Goal: Book appointment/travel/reservation

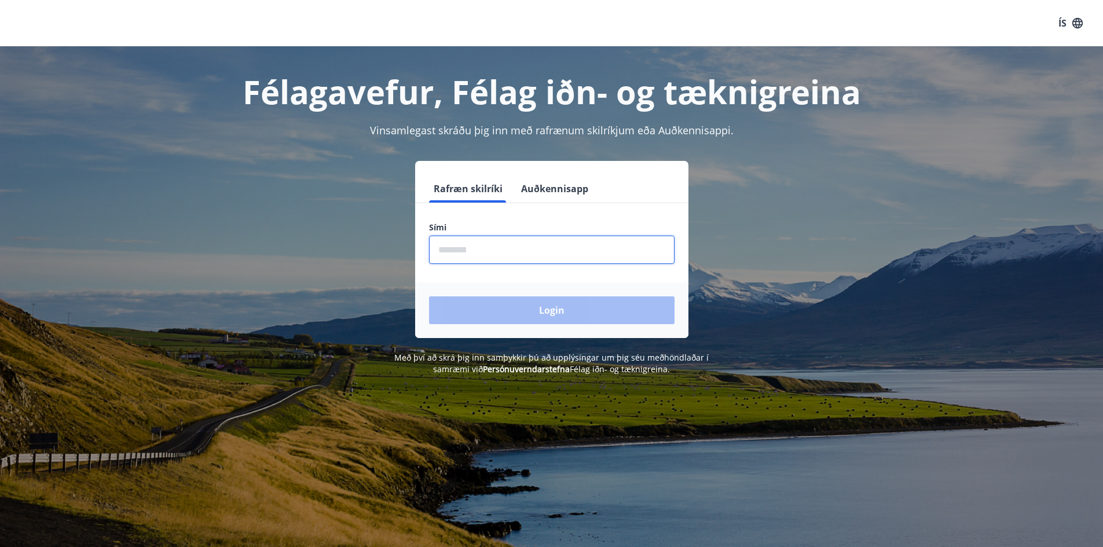
click at [545, 243] on input "phone" at bounding box center [551, 250] width 245 height 28
click at [551, 190] on button "Auðkennisapp" at bounding box center [554, 189] width 76 height 28
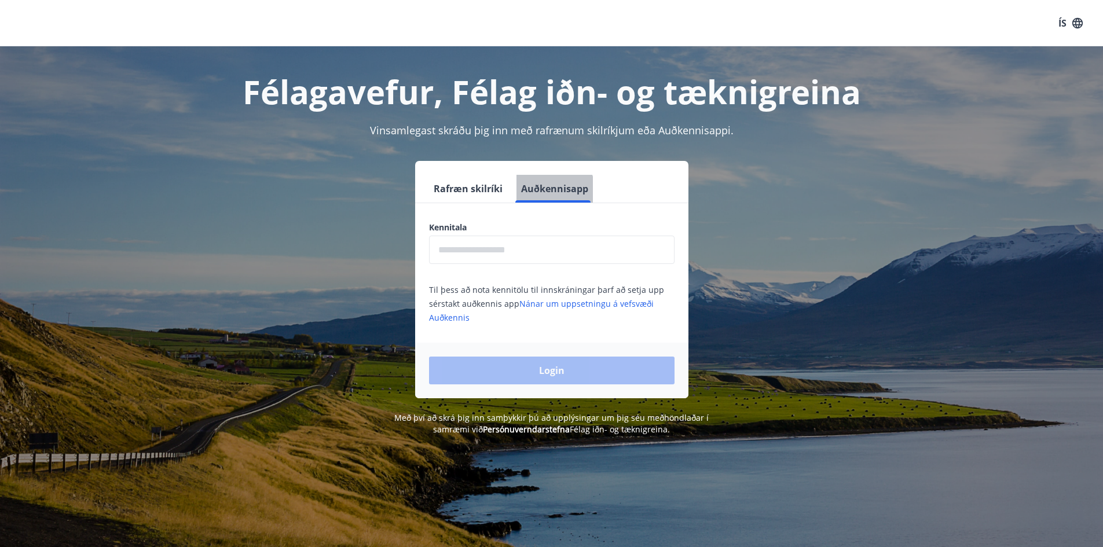
click at [551, 190] on button "Auðkennisapp" at bounding box center [554, 189] width 76 height 28
click at [494, 255] on input "text" at bounding box center [551, 250] width 245 height 28
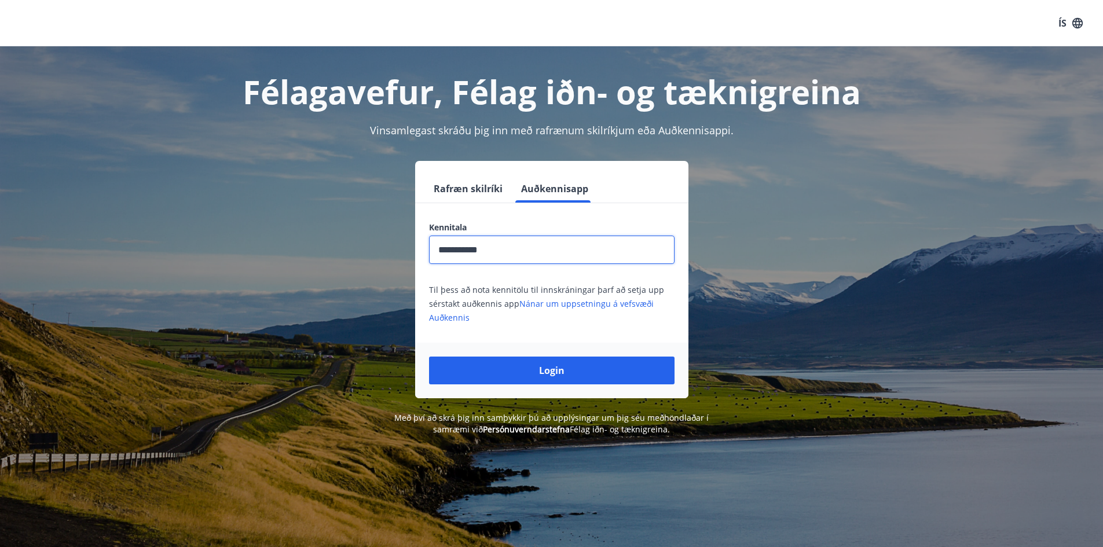
type input "**********"
click at [429, 357] on button "Login" at bounding box center [551, 371] width 245 height 28
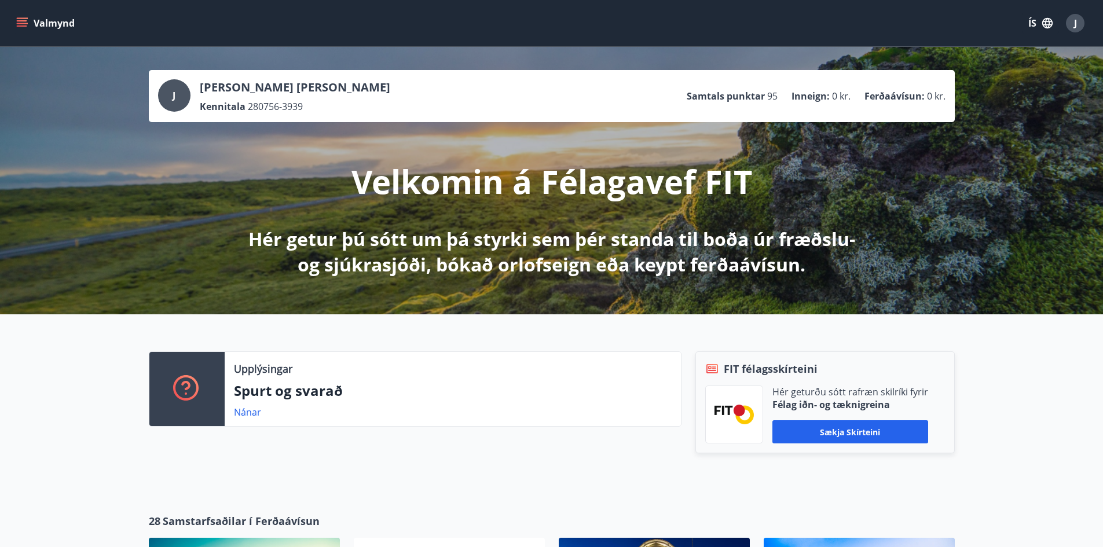
click at [20, 21] on icon "menu" at bounding box center [22, 20] width 10 height 1
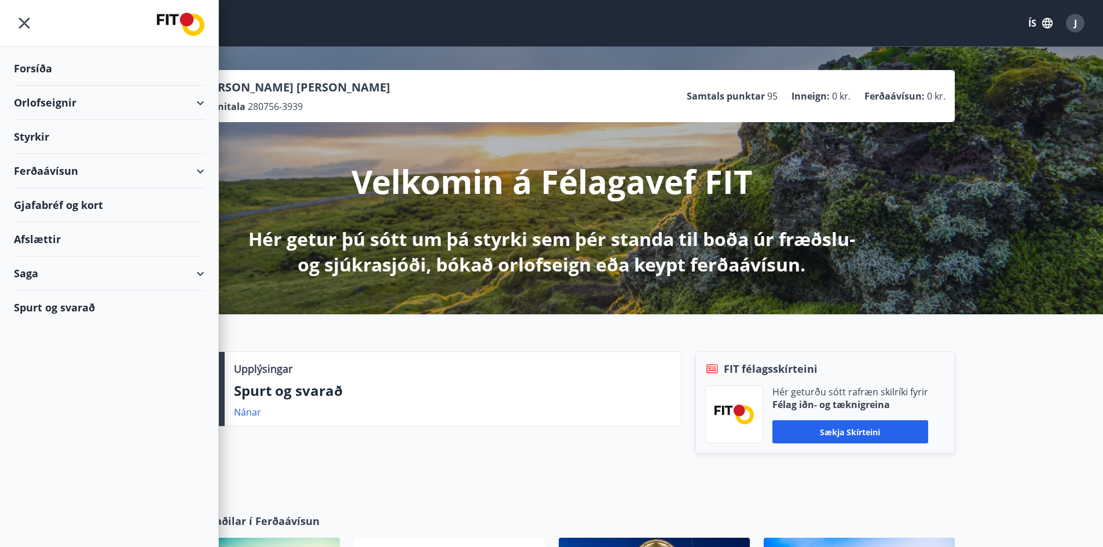
click at [58, 140] on div "Styrkir" at bounding box center [109, 137] width 190 height 34
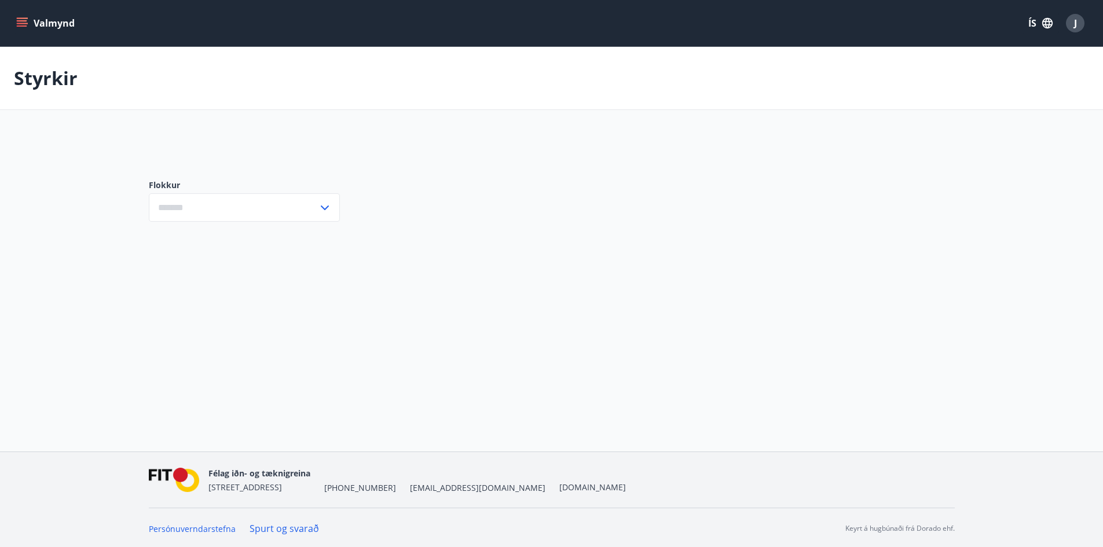
type input "***"
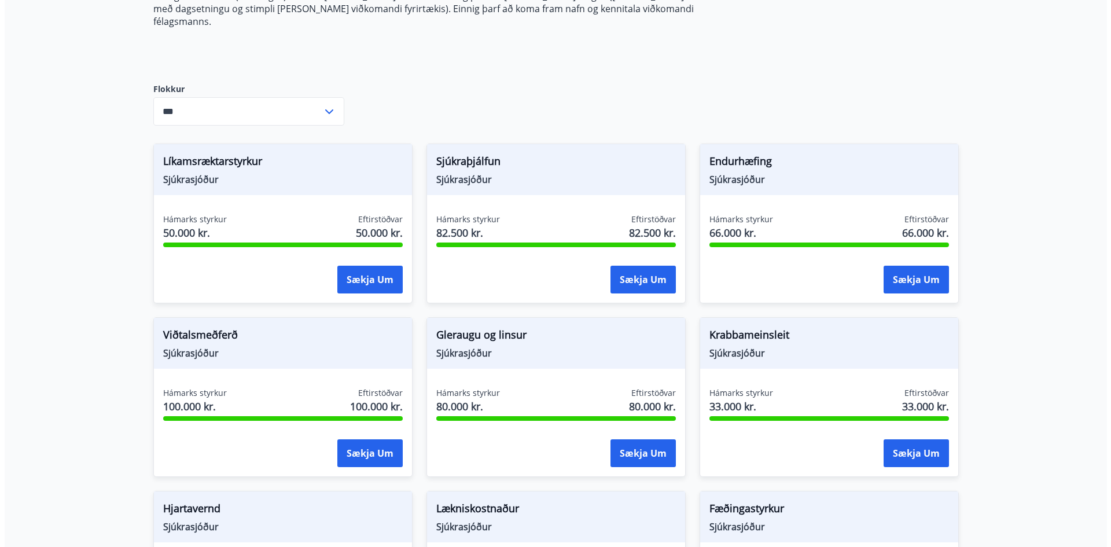
scroll to position [347, 0]
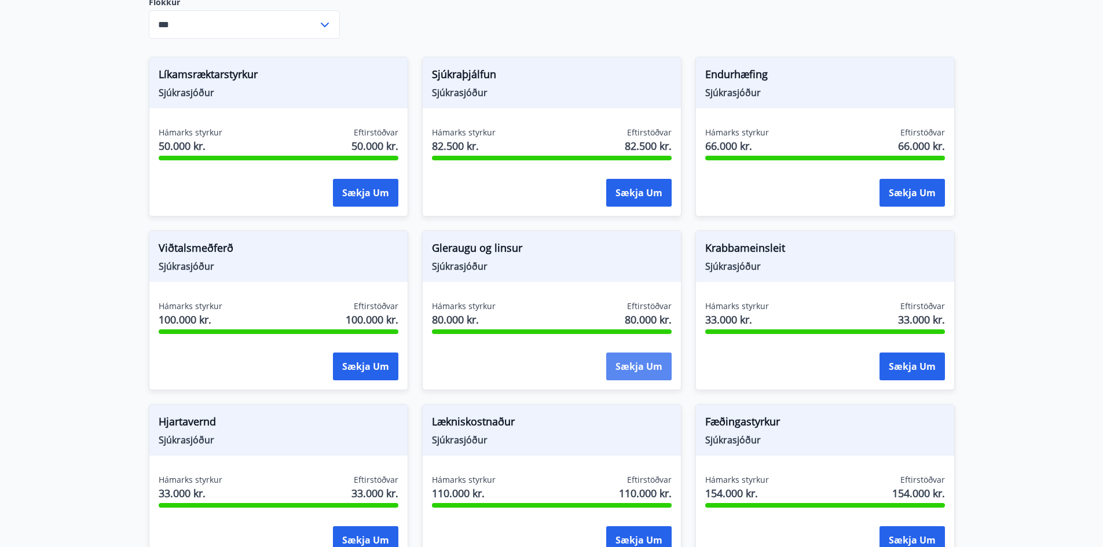
click at [639, 353] on button "Sækja um" at bounding box center [638, 367] width 65 height 28
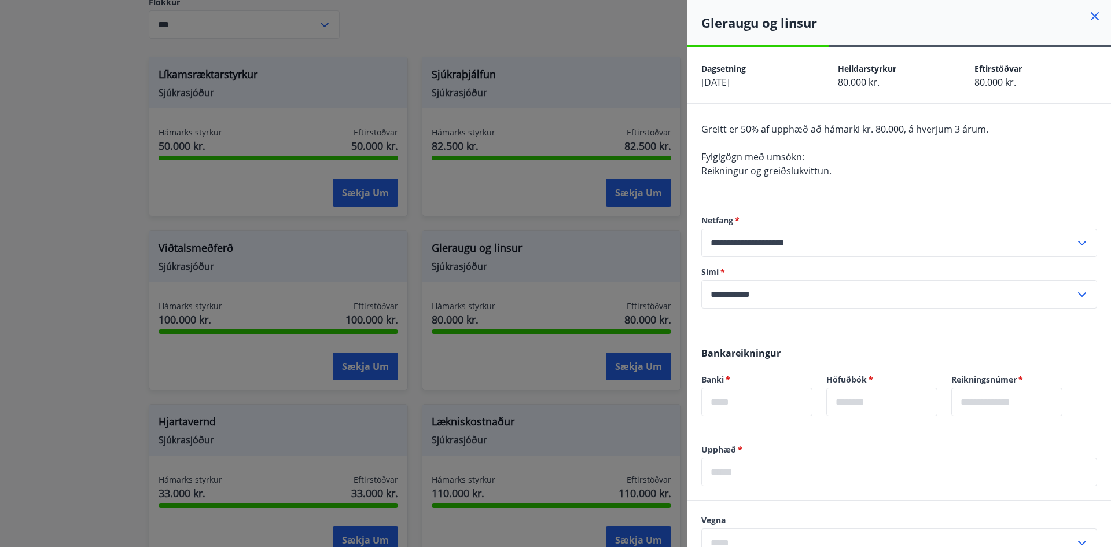
click at [753, 409] on input "text" at bounding box center [757, 402] width 111 height 28
click at [744, 472] on input "text" at bounding box center [900, 472] width 396 height 28
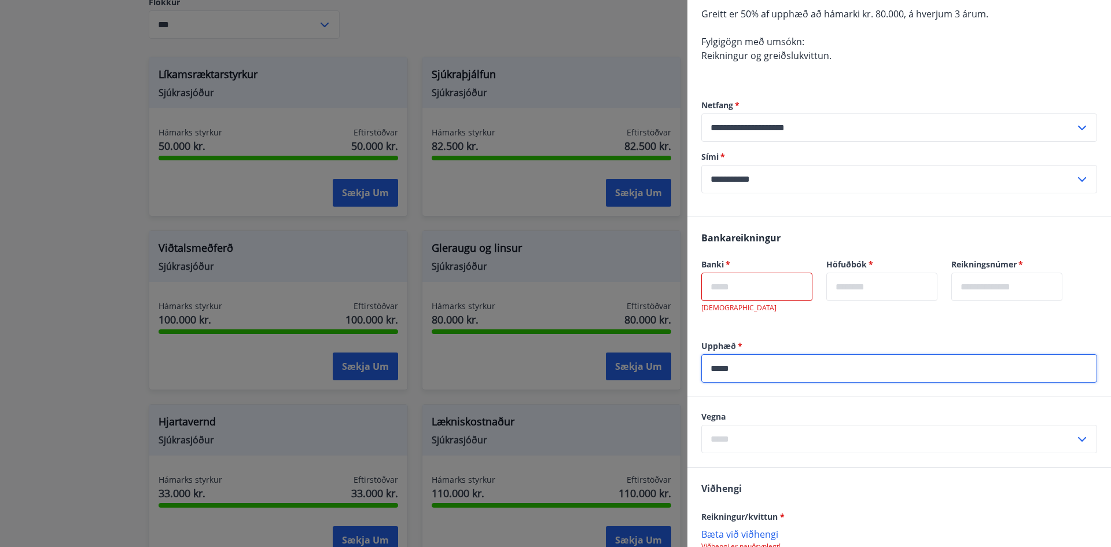
scroll to position [116, 0]
type input "*****"
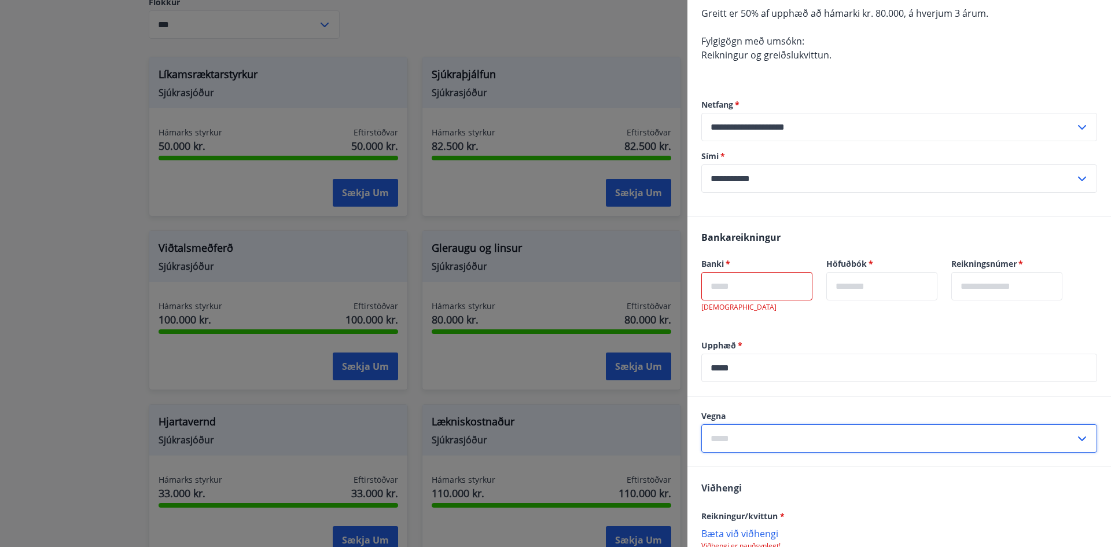
click at [761, 441] on input "text" at bounding box center [889, 438] width 374 height 28
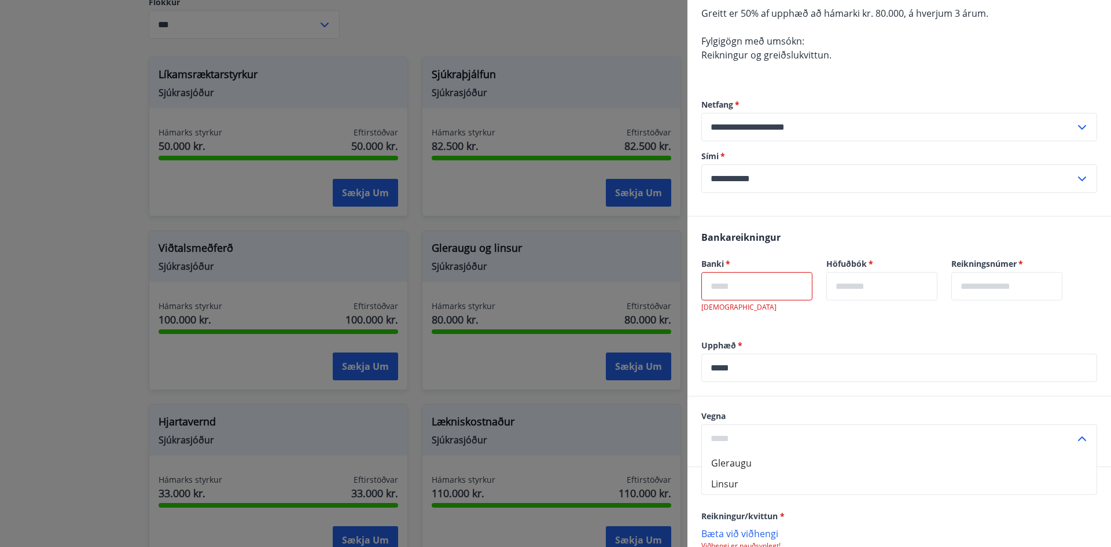
click at [756, 461] on li "Gleraugu" at bounding box center [899, 463] width 395 height 21
type input "********"
click at [723, 279] on input "text" at bounding box center [757, 286] width 111 height 28
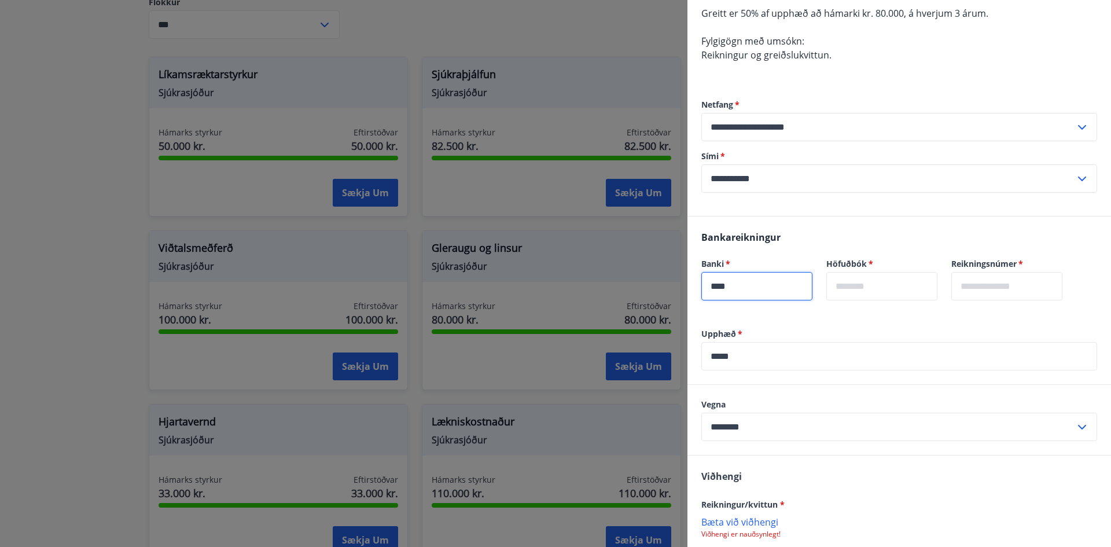
type input "****"
click at [904, 286] on input "text" at bounding box center [882, 286] width 111 height 28
type input "**"
click at [999, 282] on input "text" at bounding box center [1007, 286] width 111 height 28
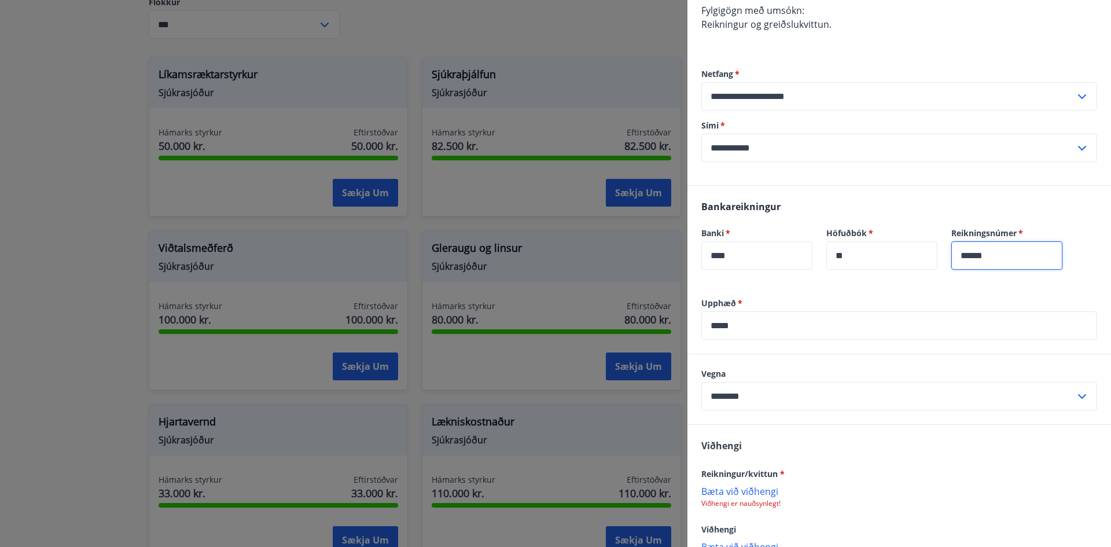
scroll to position [223, 0]
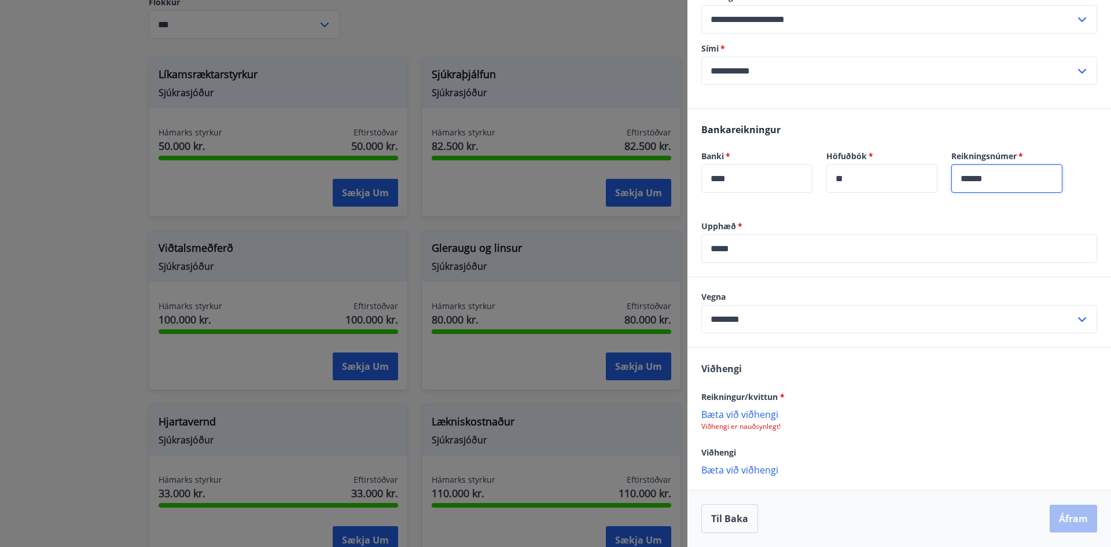
type input "******"
click at [753, 418] on p "Bæta við viðhengi" at bounding box center [900, 414] width 396 height 12
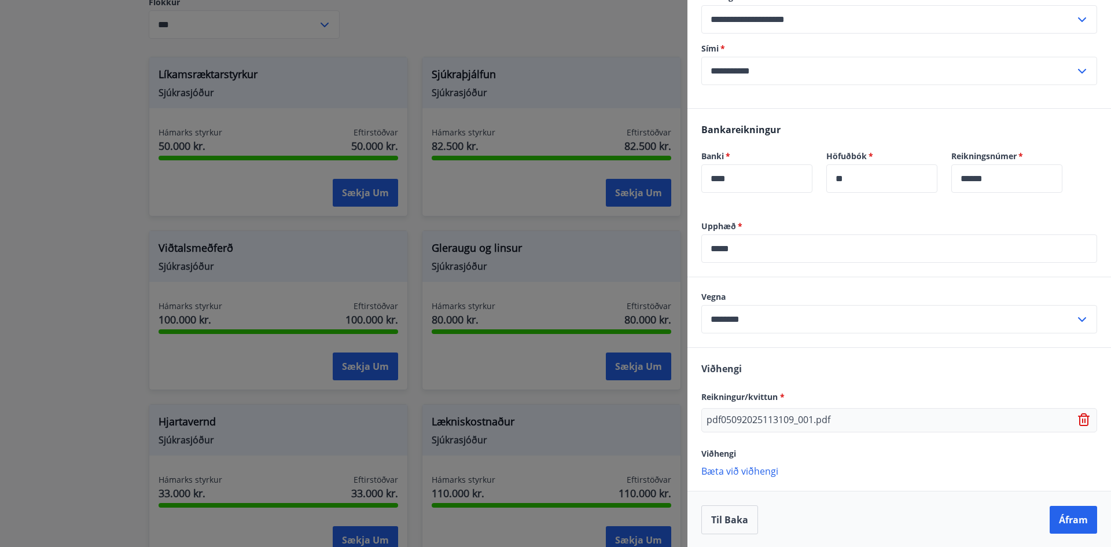
scroll to position [225, 0]
click at [1070, 516] on button "Áfram" at bounding box center [1073, 519] width 47 height 28
click at [1067, 518] on button "Áfram" at bounding box center [1073, 519] width 47 height 28
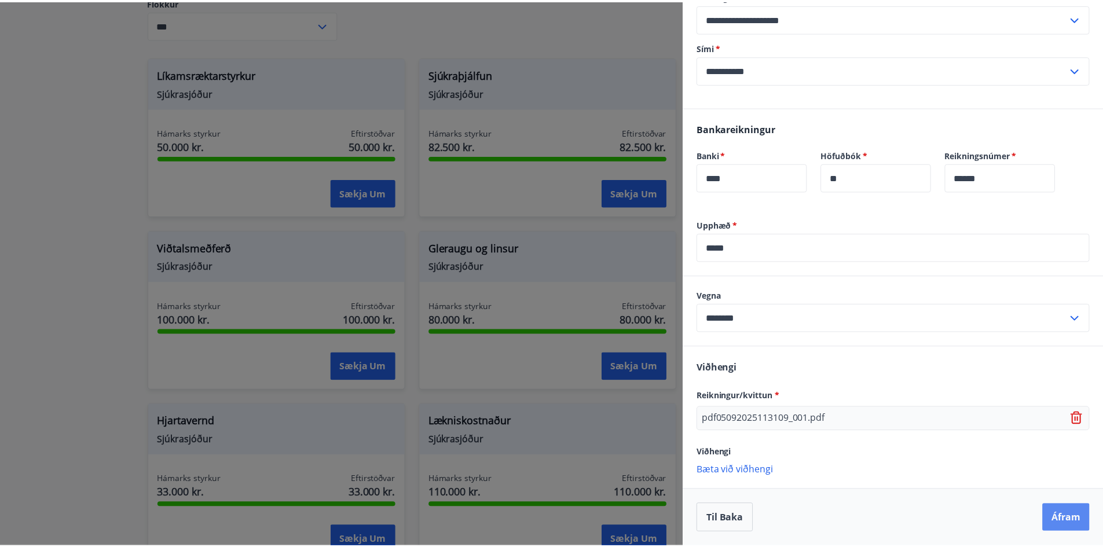
scroll to position [0, 0]
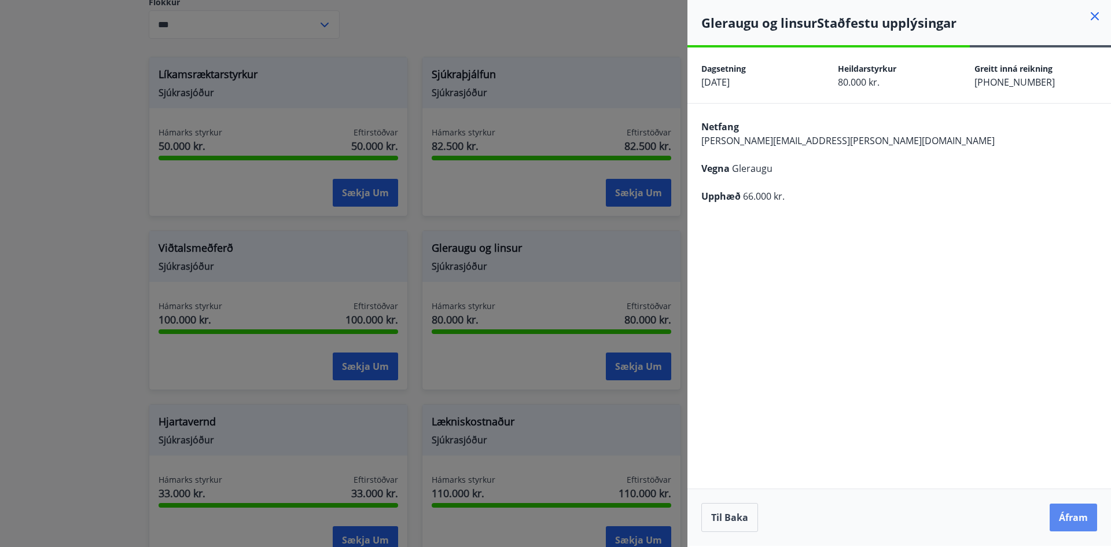
click at [1075, 513] on button "Áfram" at bounding box center [1073, 518] width 47 height 28
click at [1069, 511] on button "Áfram" at bounding box center [1073, 518] width 47 height 28
click at [570, 53] on div at bounding box center [555, 273] width 1111 height 547
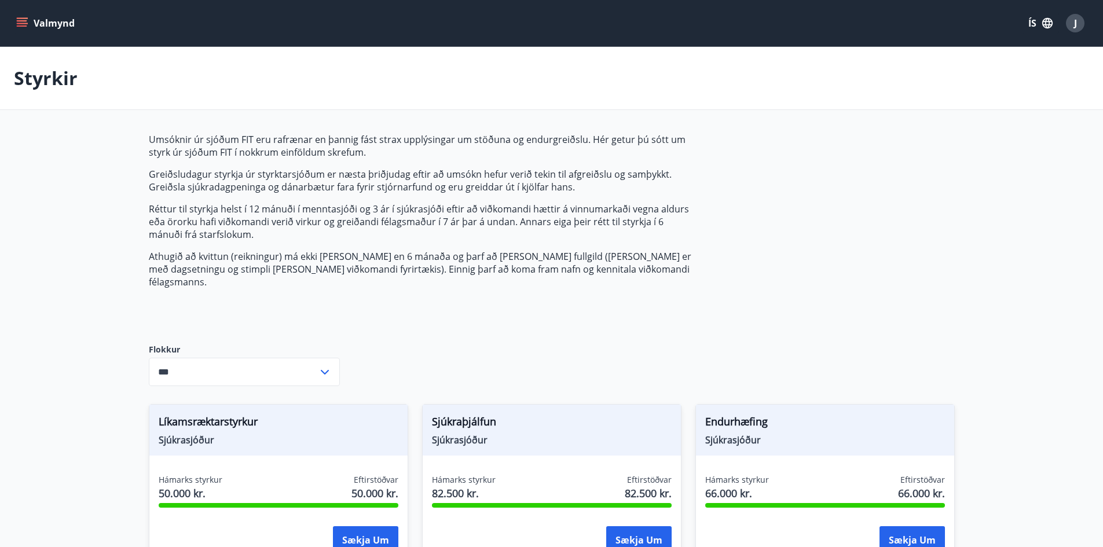
click at [21, 27] on icon "menu" at bounding box center [22, 25] width 10 height 1
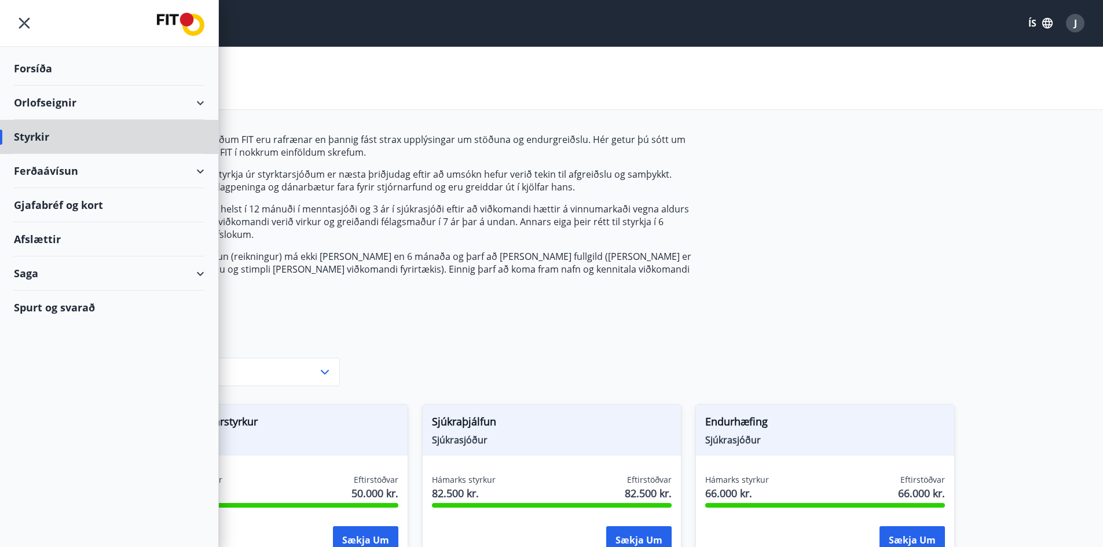
click at [41, 73] on div "Forsíða" at bounding box center [109, 69] width 190 height 34
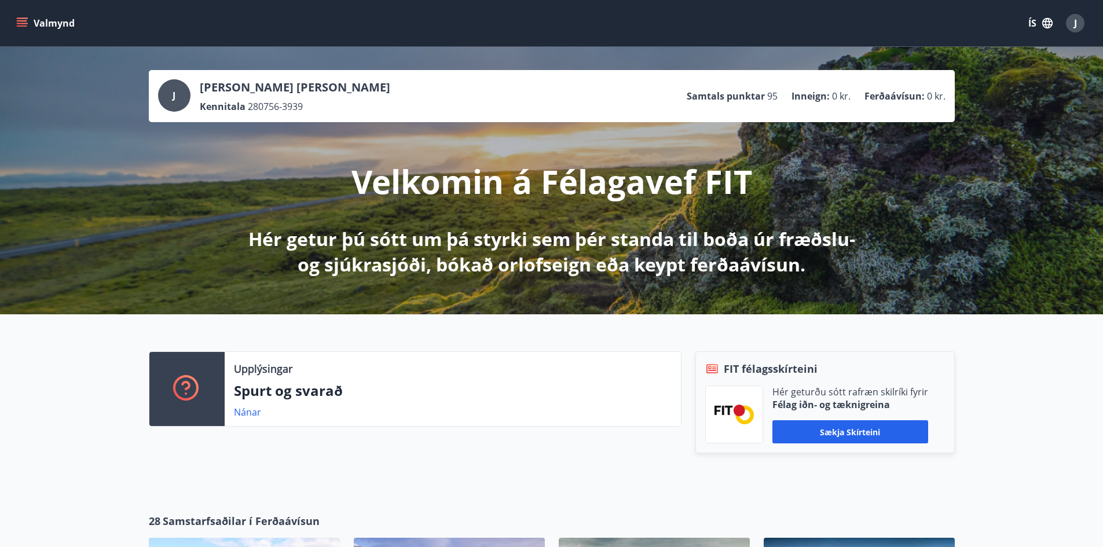
click at [268, 108] on span "280756-3939" at bounding box center [275, 106] width 55 height 13
drag, startPoint x: 268, startPoint y: 108, endPoint x: 260, endPoint y: 109, distance: 8.2
click at [260, 109] on span "280756-3939" at bounding box center [275, 106] width 55 height 13
click at [321, 106] on div "J Jacek Jan Surma Kennitala 280756-3939 Samtals punktar 95 Inneign : 0 kr. Ferð…" at bounding box center [551, 96] width 787 height 34
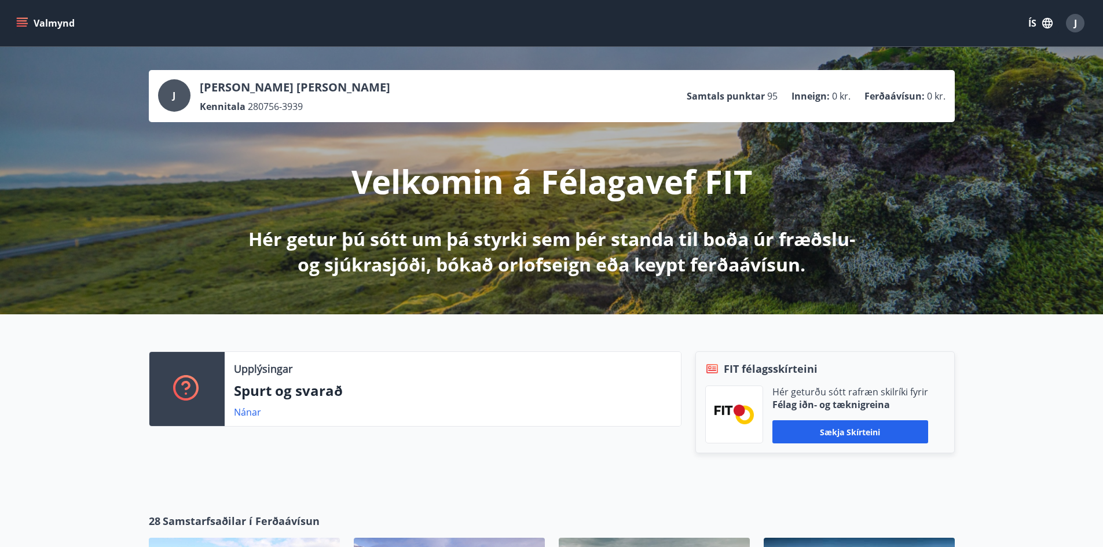
click at [321, 106] on div "J Jacek Jan Surma Kennitala 280756-3939 Samtals punktar 95 Inneign : 0 kr. Ferð…" at bounding box center [551, 96] width 787 height 34
click at [101, 411] on div "Upplýsingar Spurt og svarað Nánar FIT félagsskírteini Hér geturðu sótt rafræn s…" at bounding box center [551, 404] width 1103 height 181
click at [22, 16] on button "Valmynd" at bounding box center [46, 23] width 65 height 21
click at [271, 107] on span "280756-3939" at bounding box center [275, 106] width 55 height 13
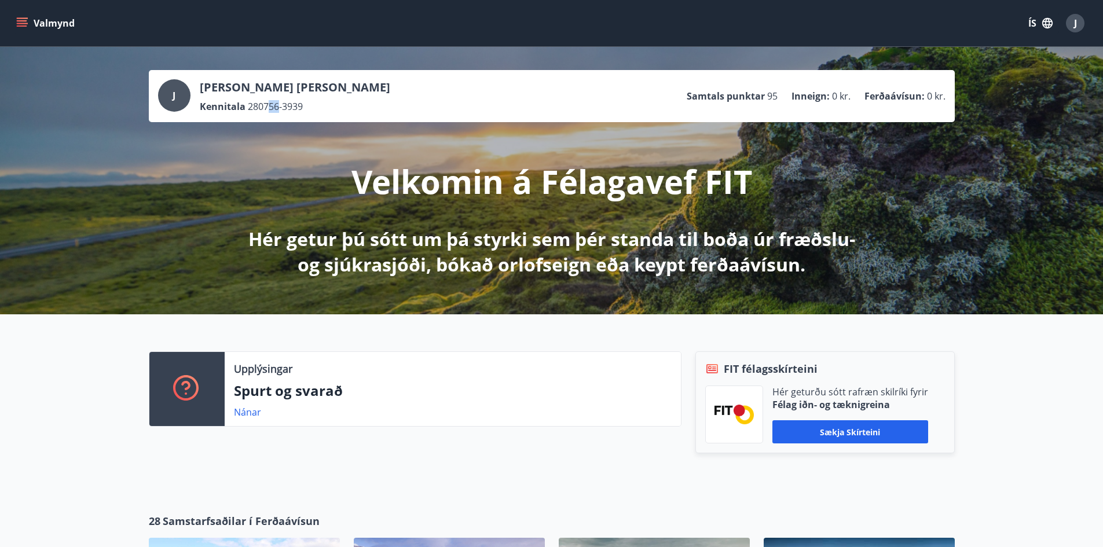
drag, startPoint x: 280, startPoint y: 106, endPoint x: 266, endPoint y: 111, distance: 14.6
click at [266, 111] on span "280756-3939" at bounding box center [275, 106] width 55 height 13
click at [336, 106] on div "J Jacek Jan Surma Kennitala 280756-3939 Samtals punktar 95 Inneign : 0 kr. Ferð…" at bounding box center [551, 96] width 787 height 34
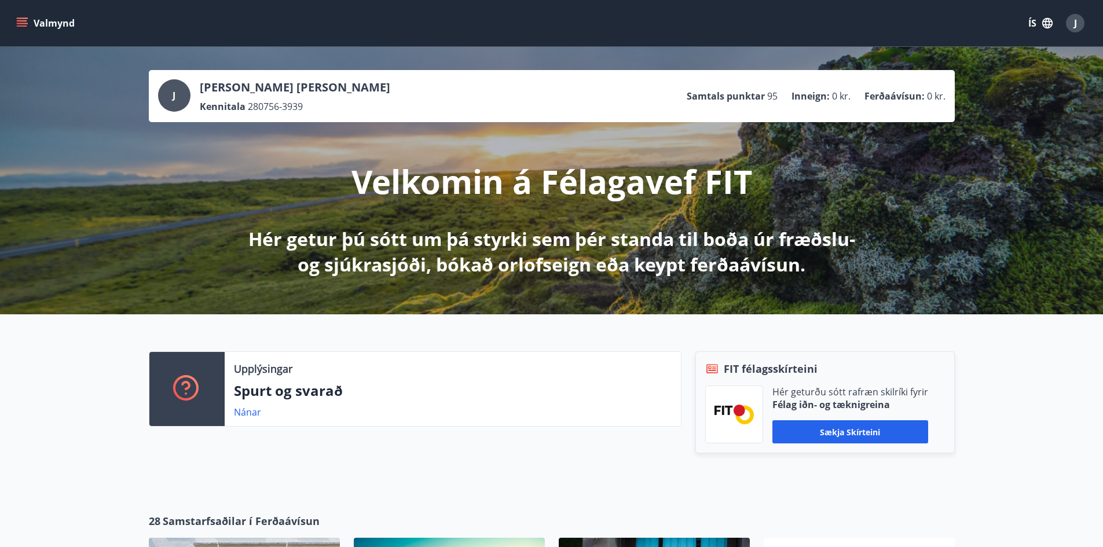
click at [23, 27] on icon "menu" at bounding box center [22, 25] width 10 height 1
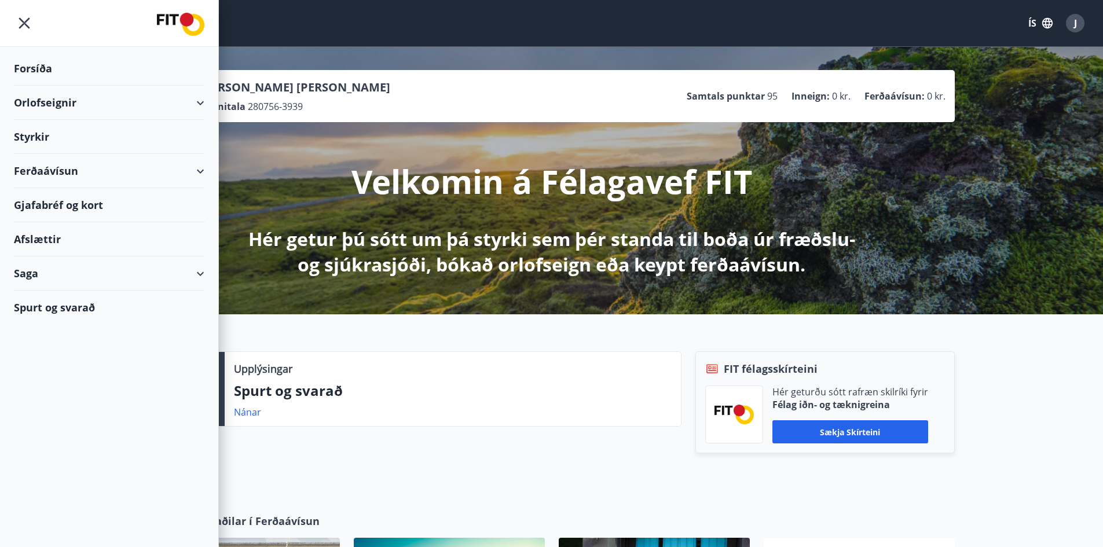
click at [183, 101] on div "Orlofseignir" at bounding box center [109, 103] width 190 height 34
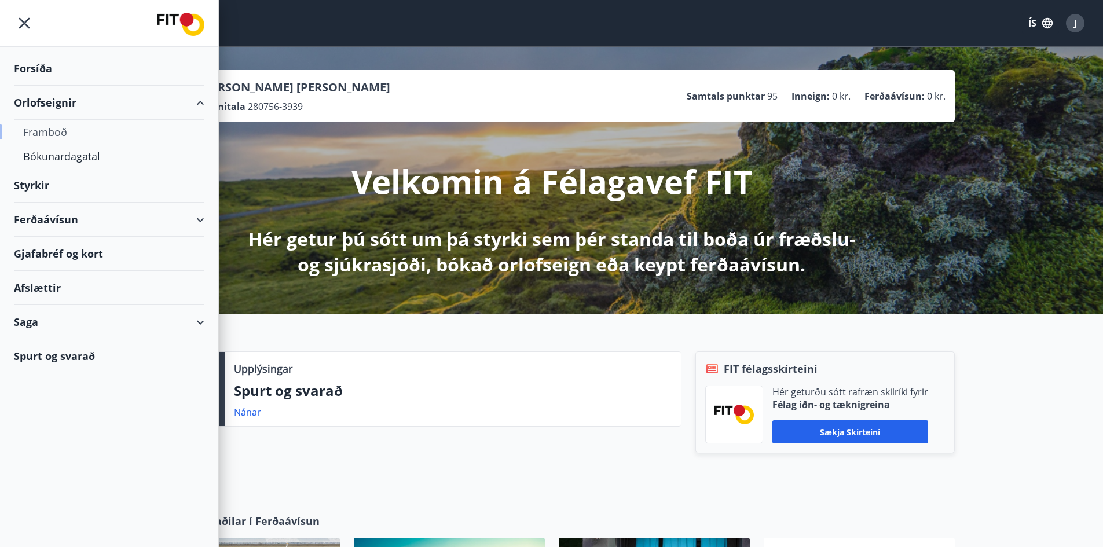
click at [42, 132] on div "Framboð" at bounding box center [109, 132] width 172 height 24
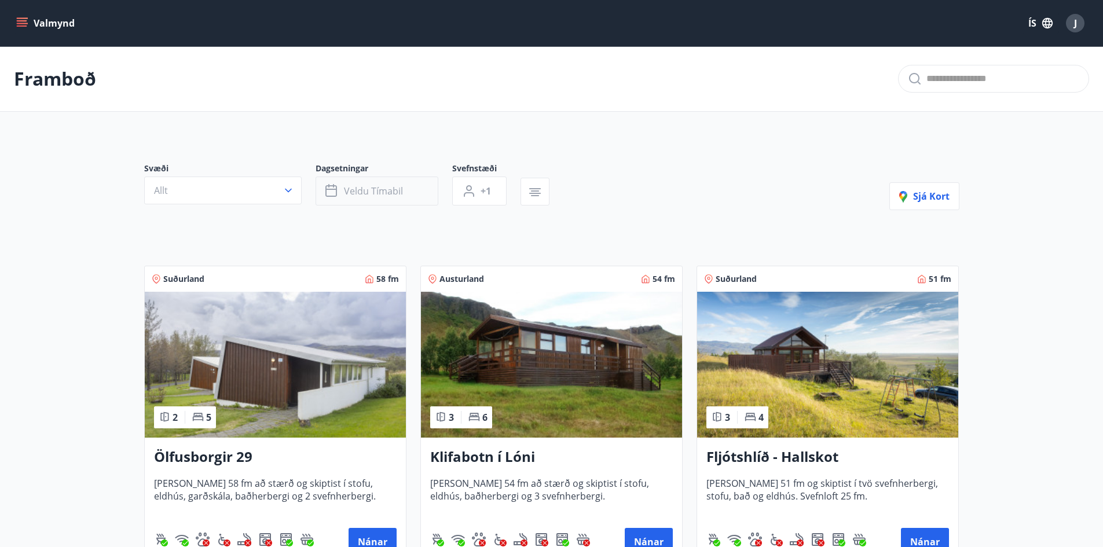
click at [376, 189] on span "Veldu tímabil" at bounding box center [373, 191] width 59 height 13
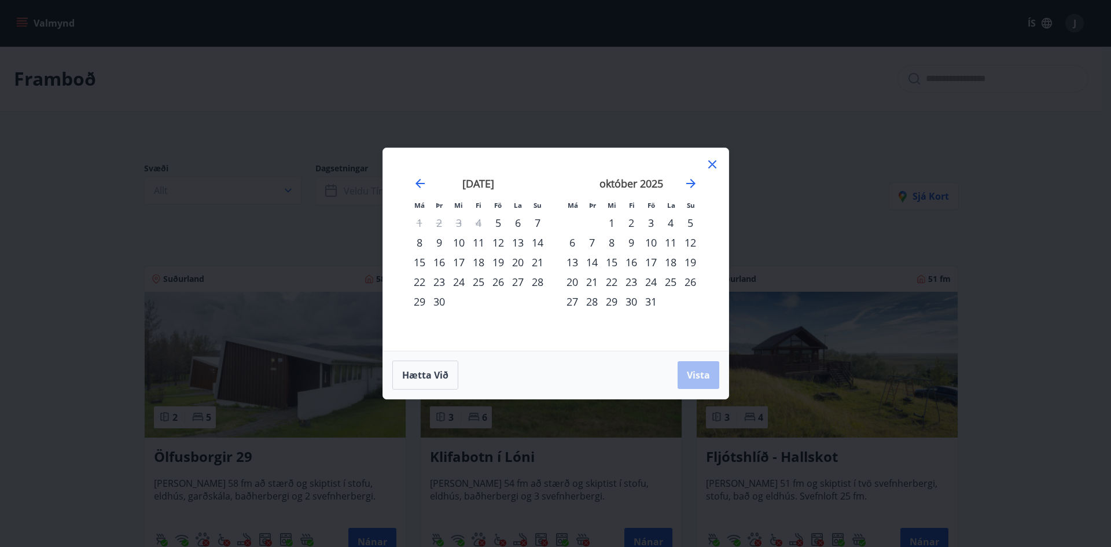
click at [615, 223] on div "1" at bounding box center [612, 223] width 20 height 20
click at [654, 301] on div "31" at bounding box center [651, 302] width 20 height 20
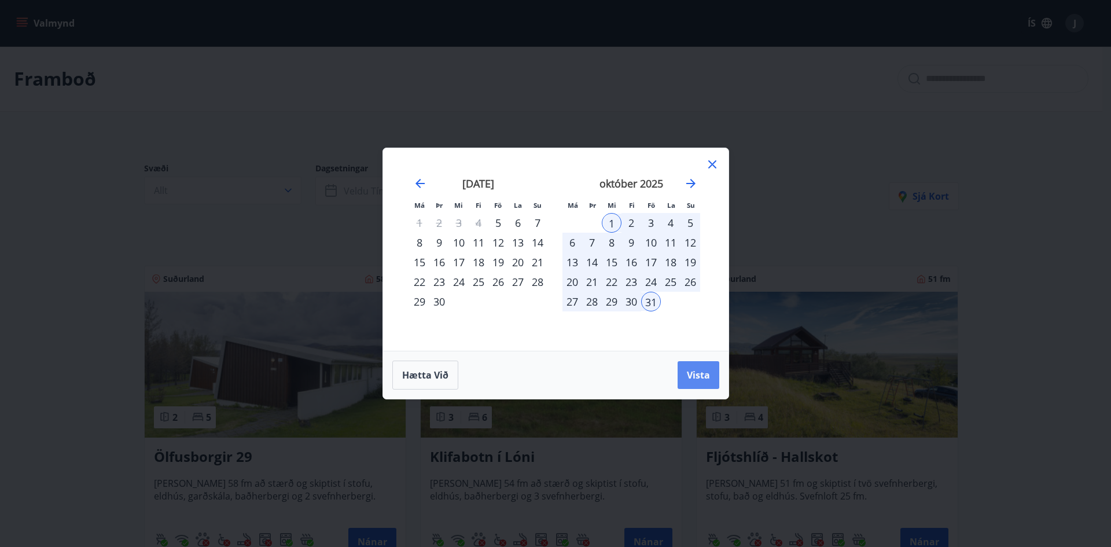
click at [700, 375] on span "Vista" at bounding box center [698, 375] width 23 height 13
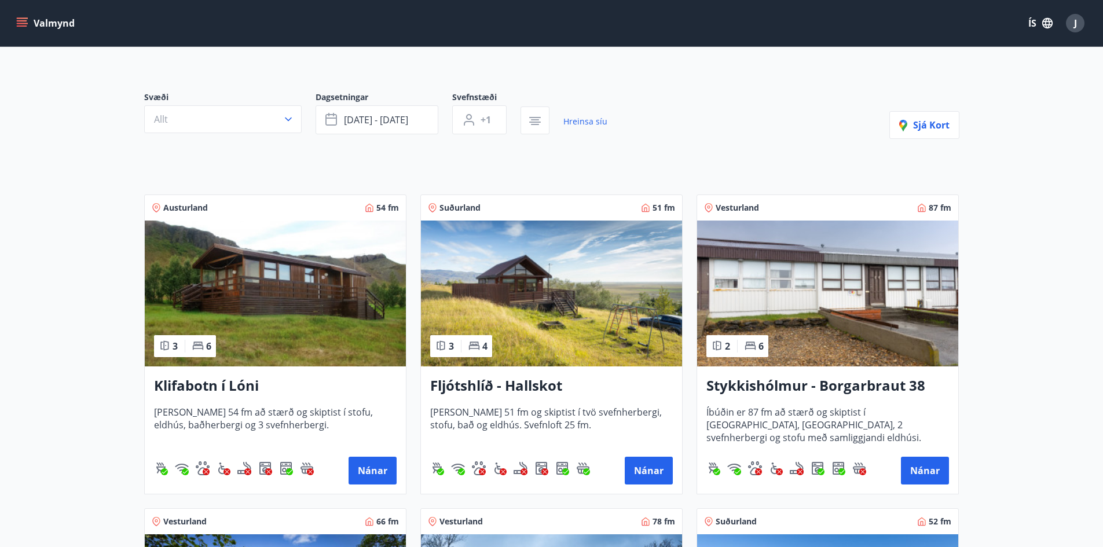
scroll to position [116, 0]
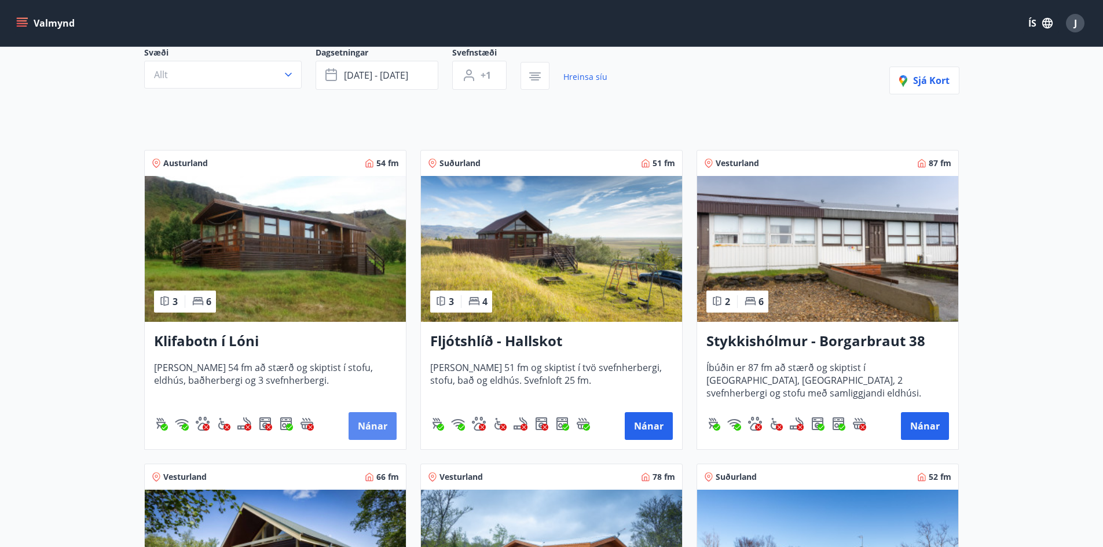
click at [372, 425] on button "Nánar" at bounding box center [372, 426] width 48 height 28
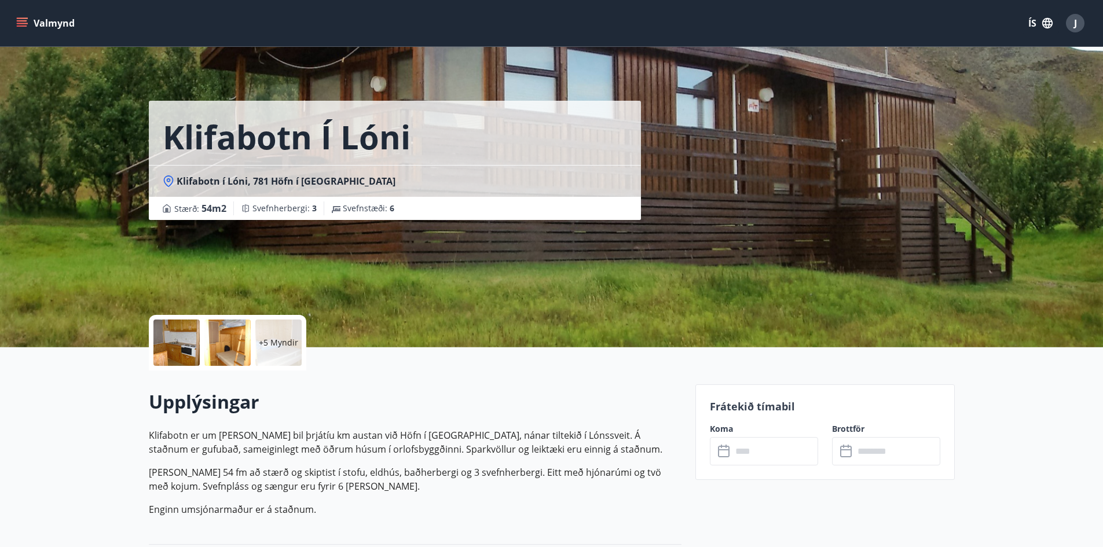
click at [720, 448] on icon at bounding box center [725, 452] width 14 height 14
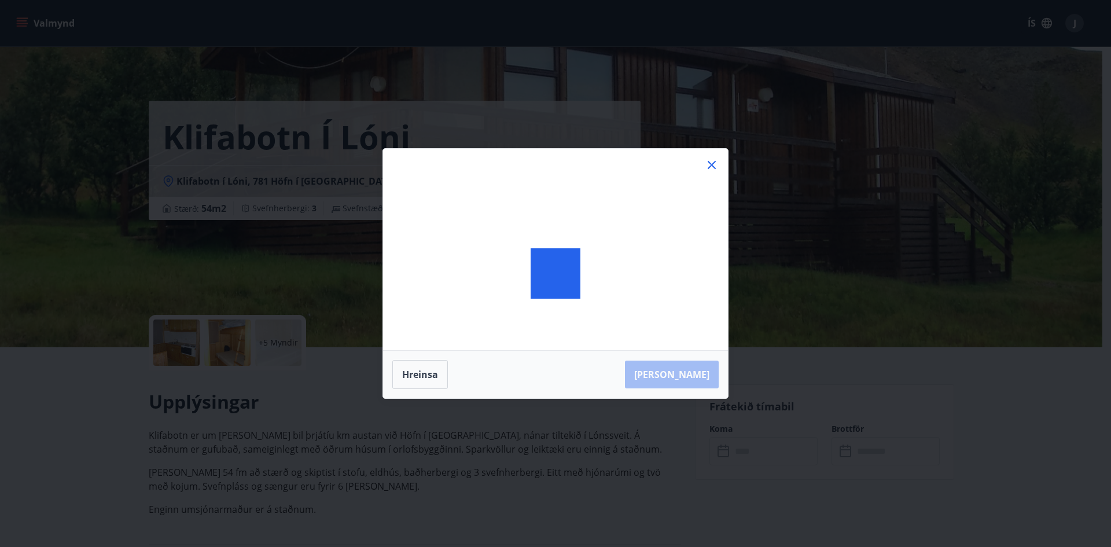
click at [720, 448] on div "Hreinsa Taka Frá" at bounding box center [555, 273] width 1111 height 547
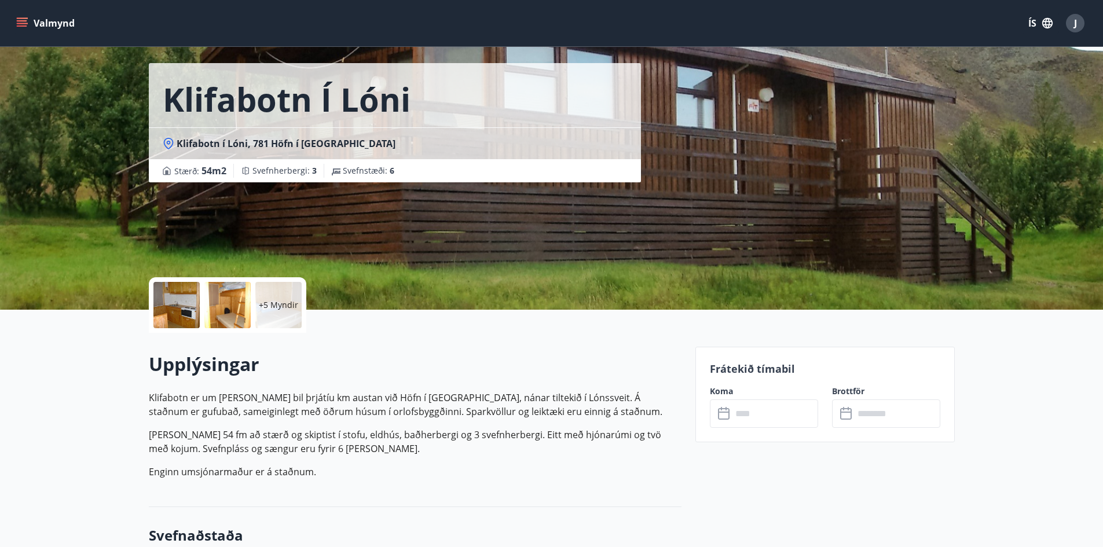
scroll to position [58, 0]
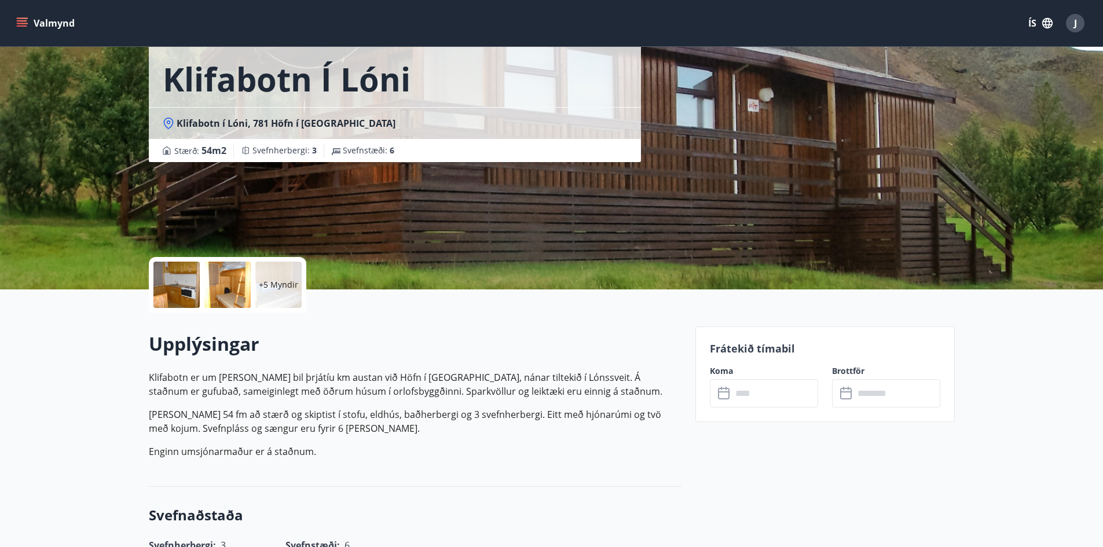
click at [732, 391] on input "text" at bounding box center [775, 393] width 86 height 28
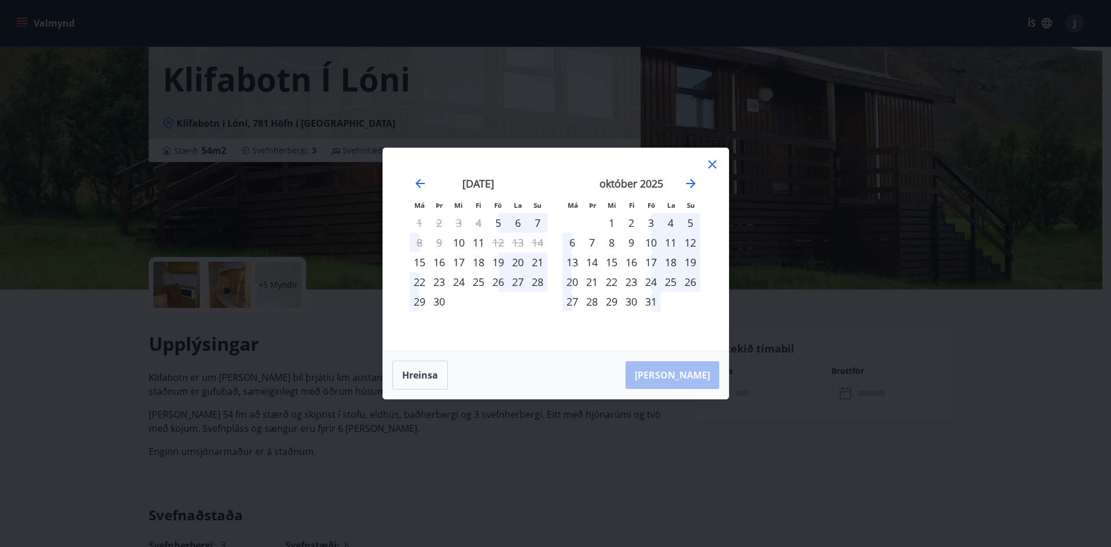
click at [650, 224] on div "3" at bounding box center [651, 223] width 20 height 20
click at [571, 248] on div "6" at bounding box center [573, 243] width 20 height 20
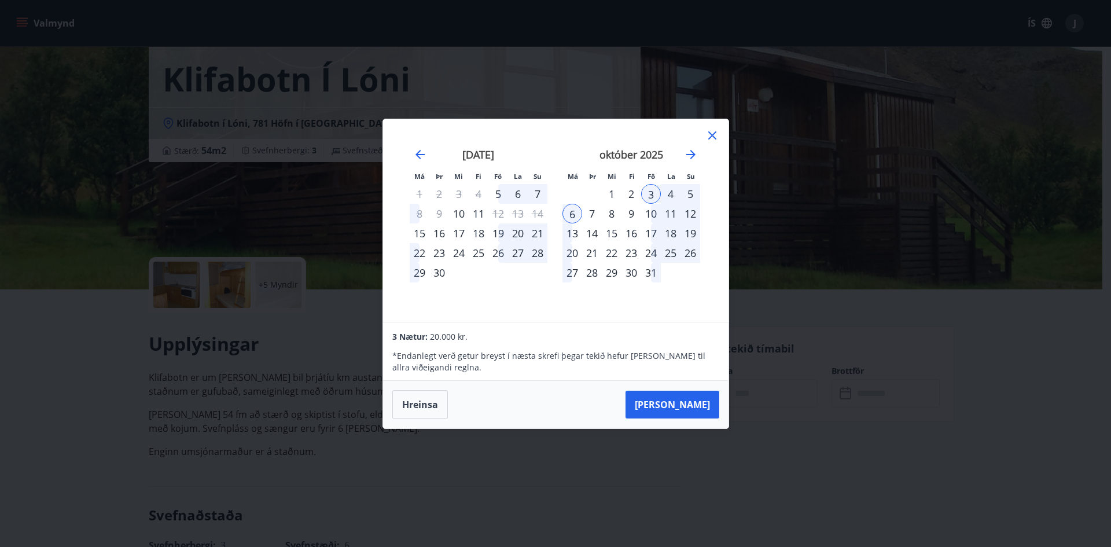
click at [651, 216] on div "10" at bounding box center [651, 214] width 20 height 20
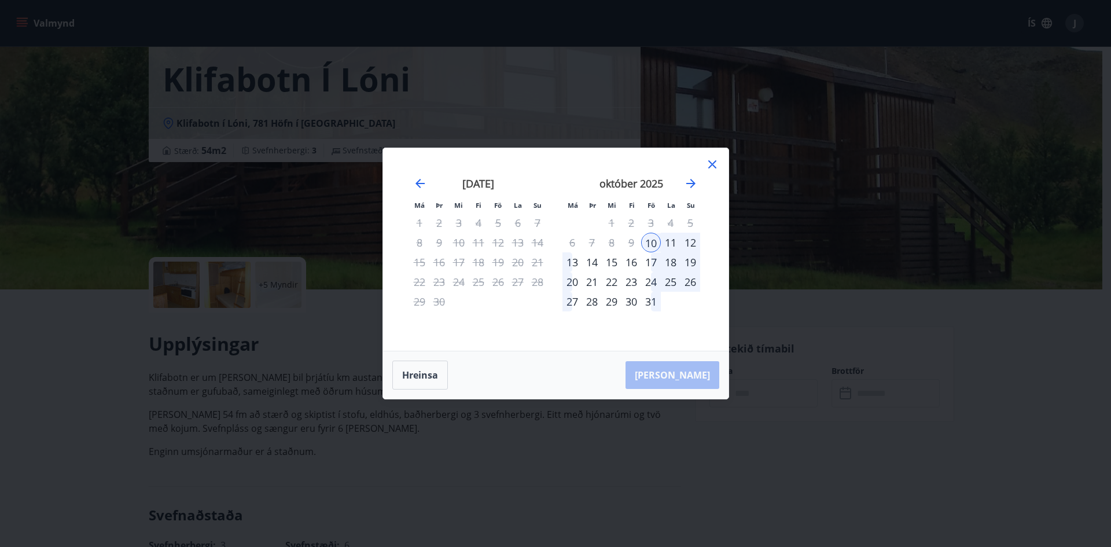
click at [571, 265] on div "13" at bounding box center [573, 262] width 20 height 20
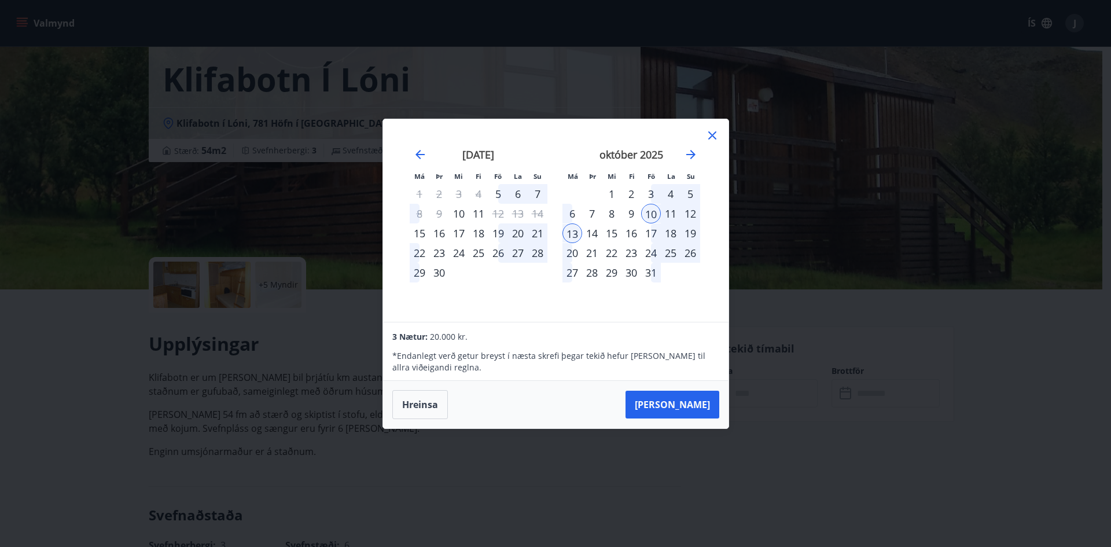
click at [649, 210] on div "10" at bounding box center [651, 214] width 20 height 20
click at [650, 230] on div "17" at bounding box center [651, 233] width 20 height 20
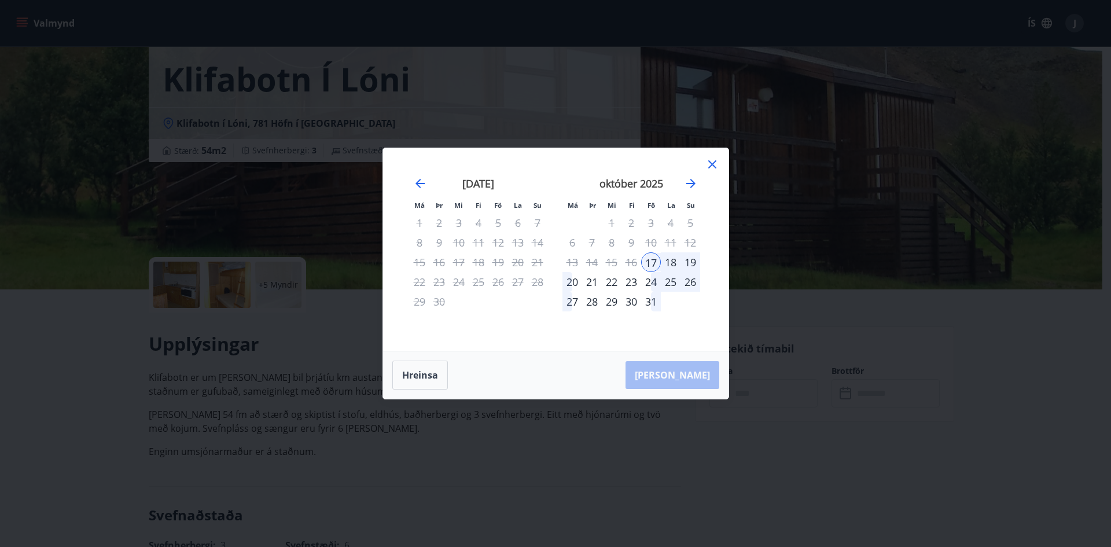
click at [650, 281] on div "24" at bounding box center [651, 282] width 20 height 20
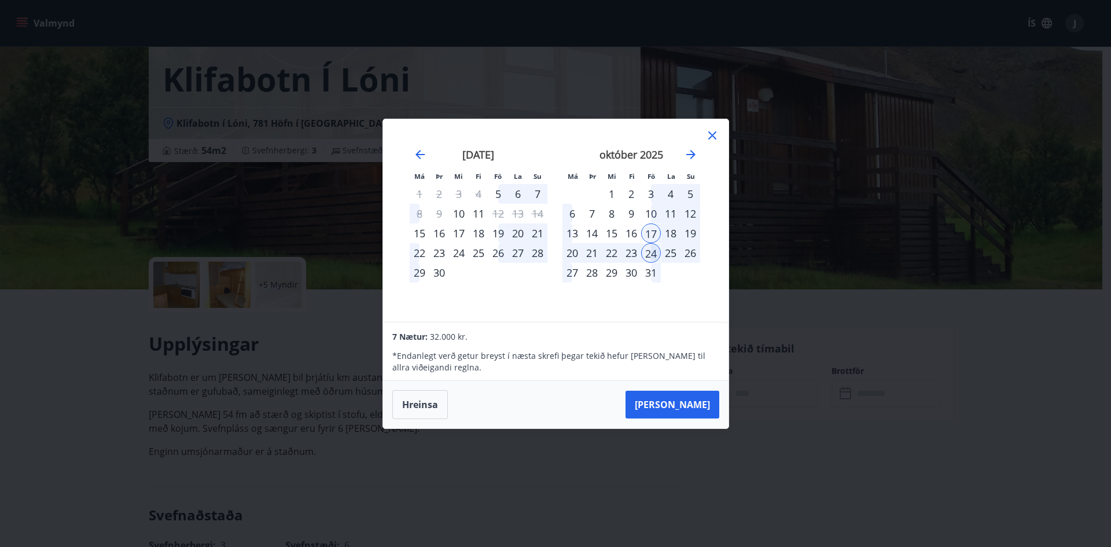
click at [714, 135] on icon at bounding box center [713, 136] width 14 height 14
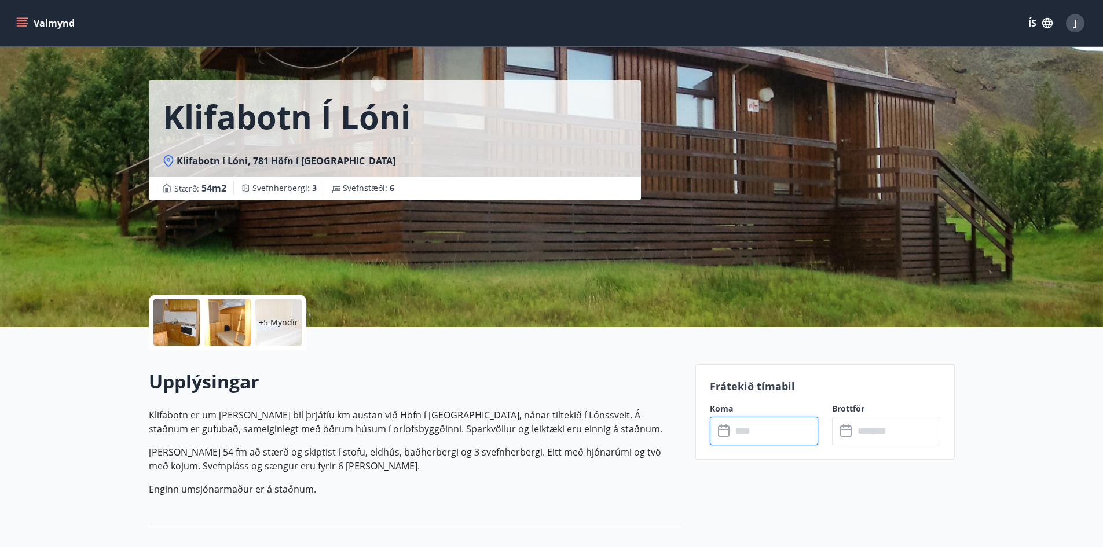
scroll to position [0, 0]
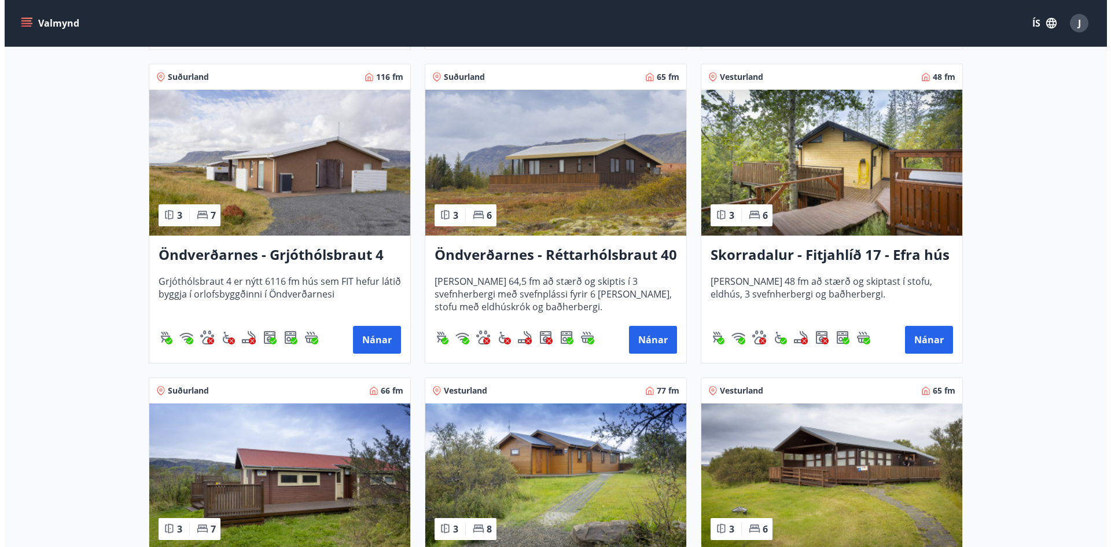
scroll to position [2084, 0]
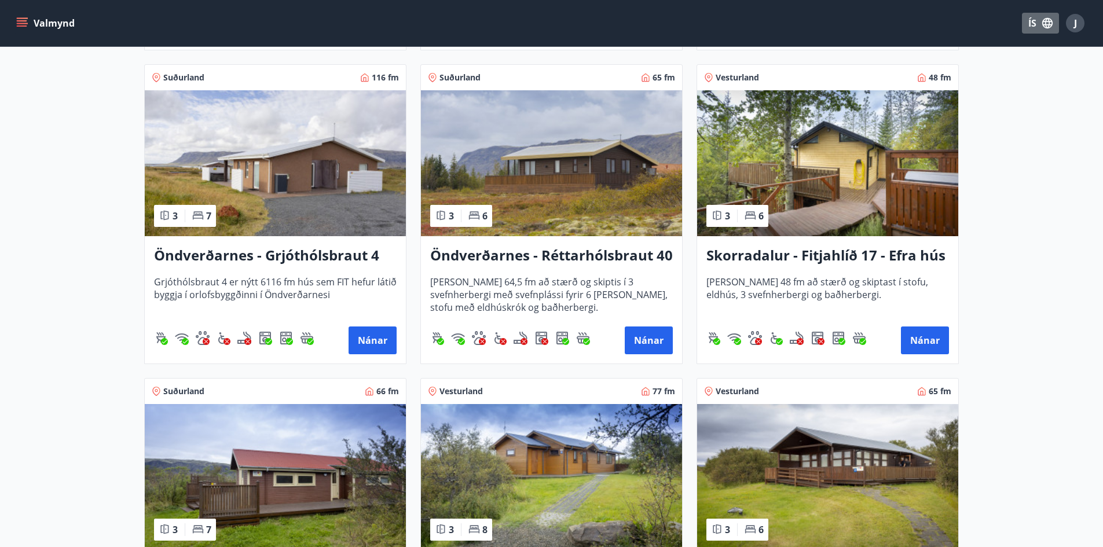
click at [1052, 28] on icon "button" at bounding box center [1047, 23] width 13 height 13
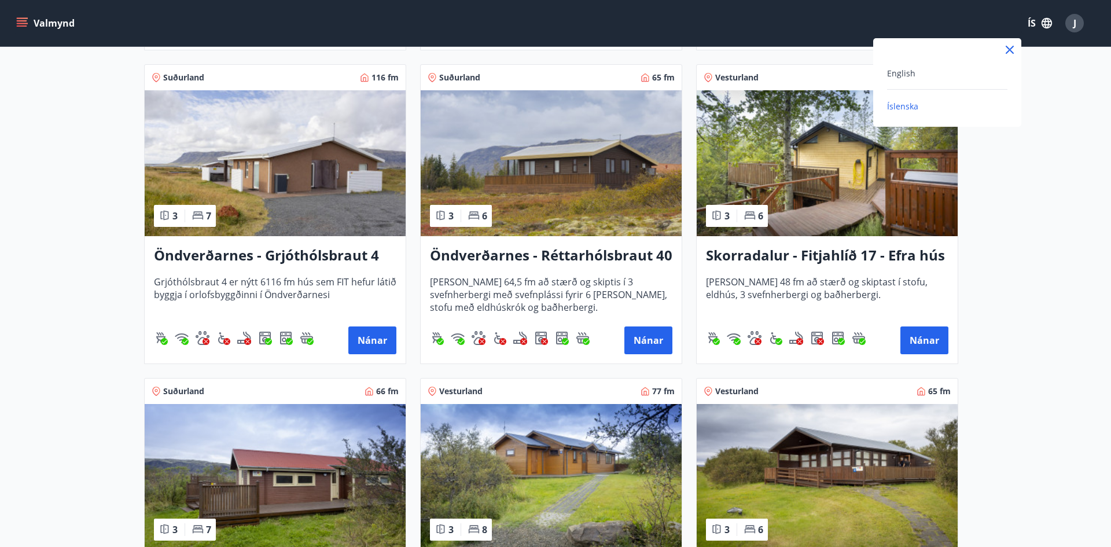
click at [1082, 20] on div at bounding box center [555, 273] width 1111 height 547
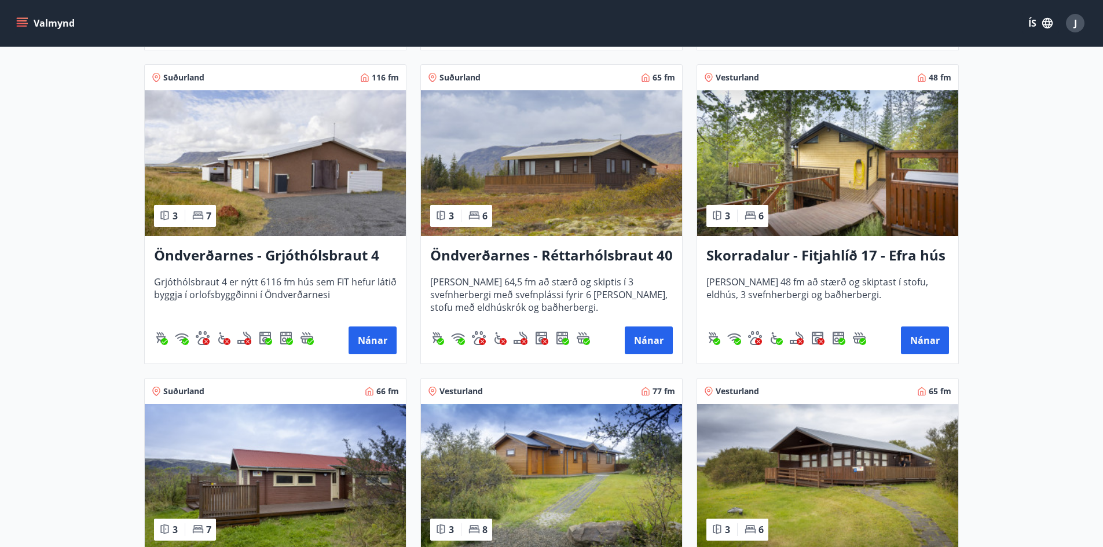
click at [1077, 20] on div "J" at bounding box center [1075, 23] width 19 height 19
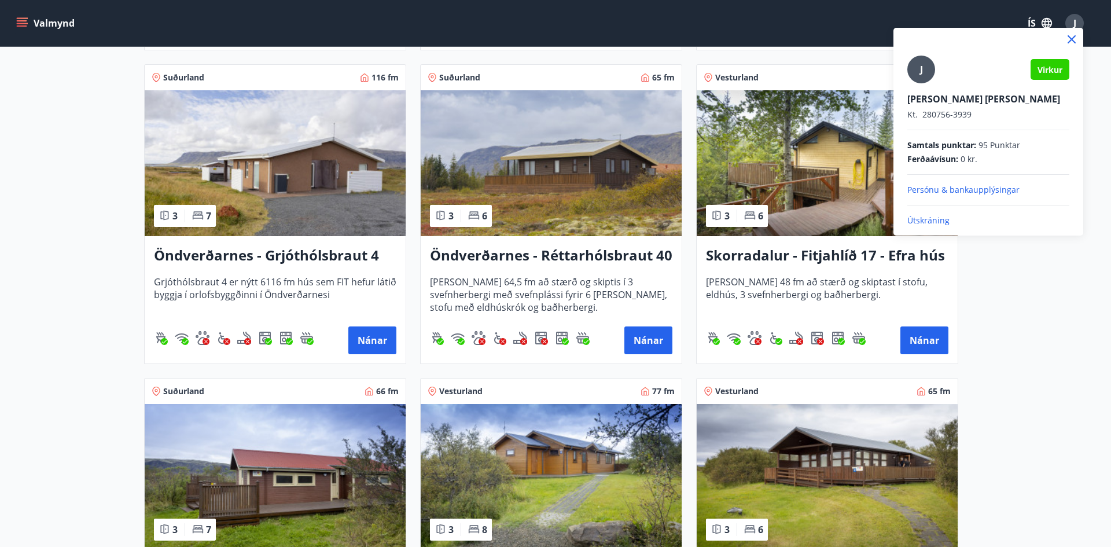
click at [935, 219] on p "Útskráning" at bounding box center [989, 221] width 162 height 12
